Goal: Navigation & Orientation: Find specific page/section

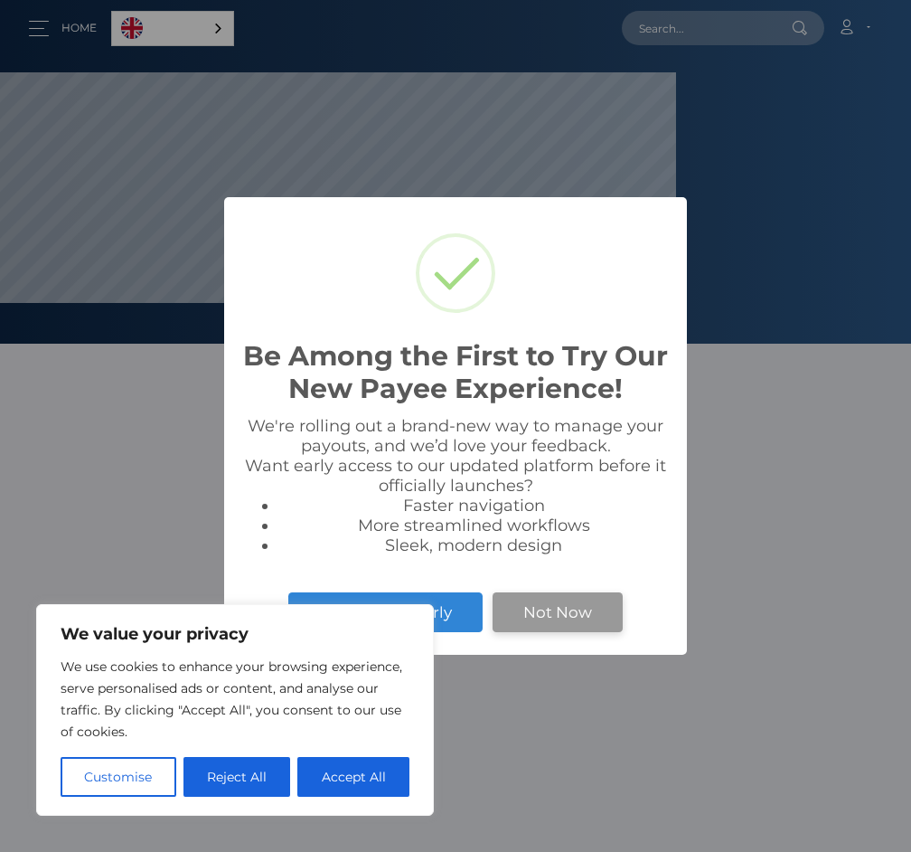
scroll to position [344, 676]
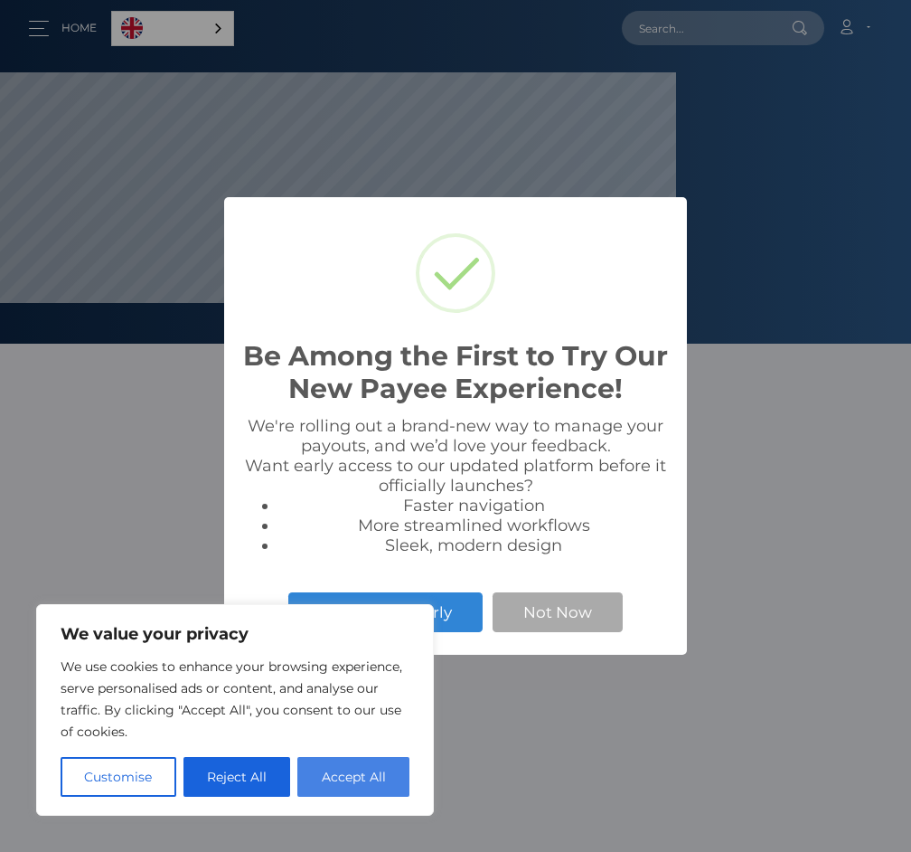
click at [341, 771] on button "Accept All" at bounding box center [353, 777] width 112 height 40
checkbox input "true"
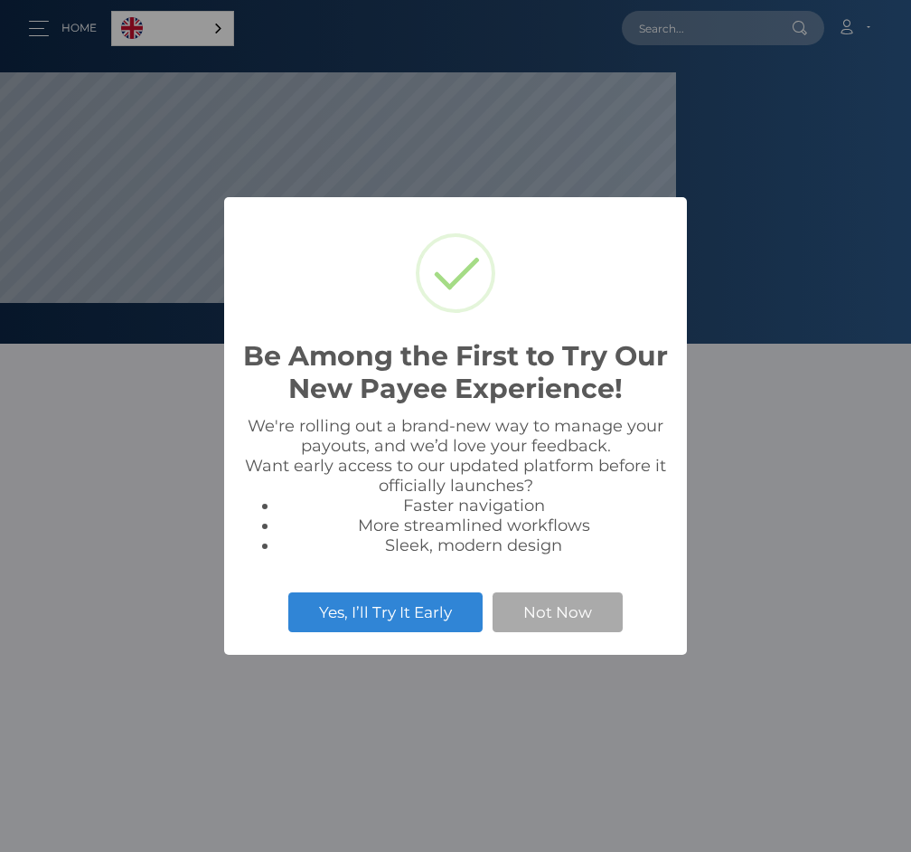
scroll to position [344, 676]
click at [530, 614] on button "Not Now" at bounding box center [558, 612] width 130 height 40
